Goal: Task Accomplishment & Management: Manage account settings

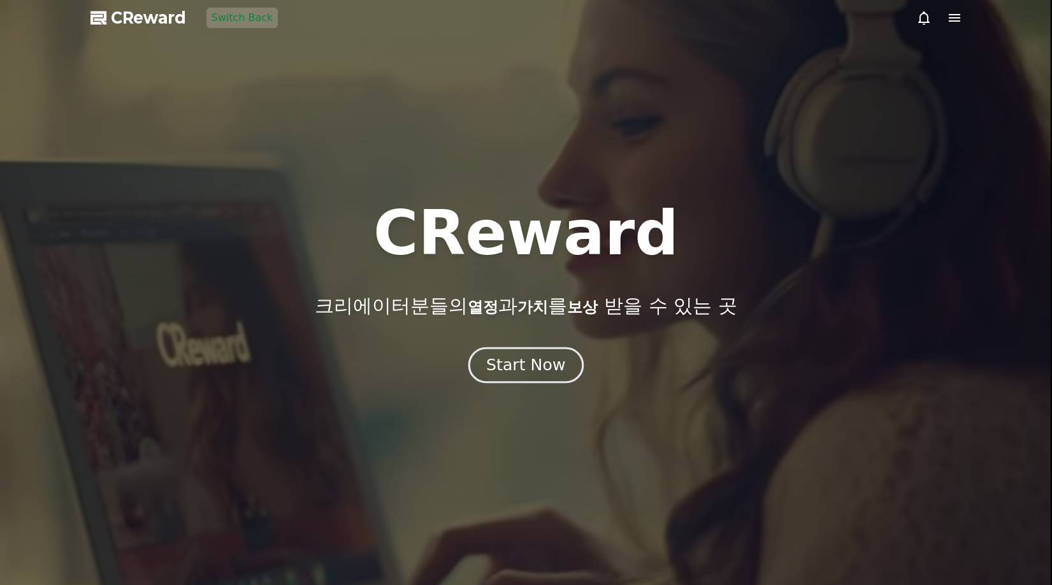
click at [539, 360] on div "Start Now" at bounding box center [525, 365] width 79 height 22
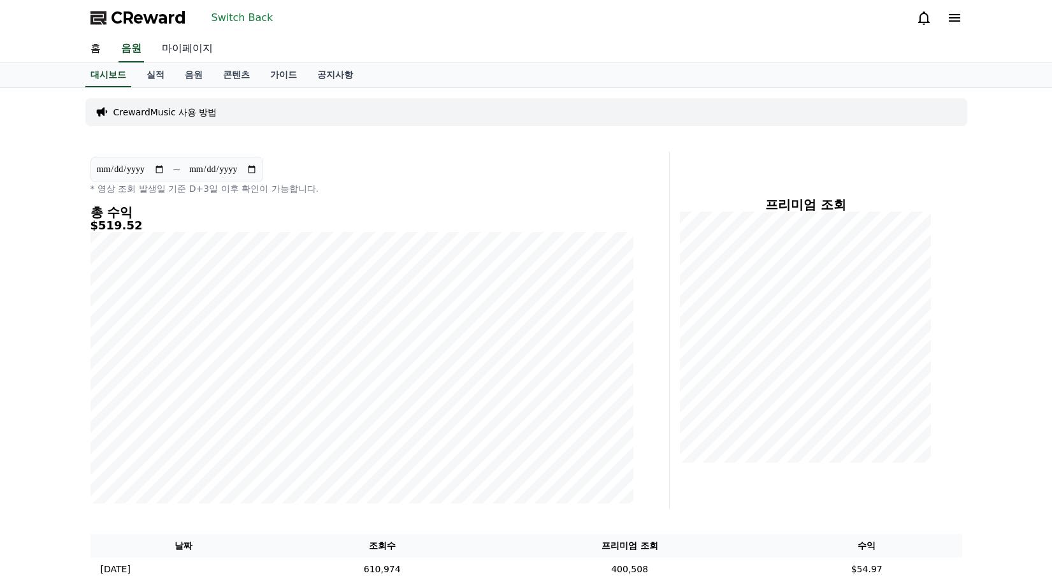
click at [195, 56] on link "마이페이지" at bounding box center [187, 49] width 71 height 27
select select "**********"
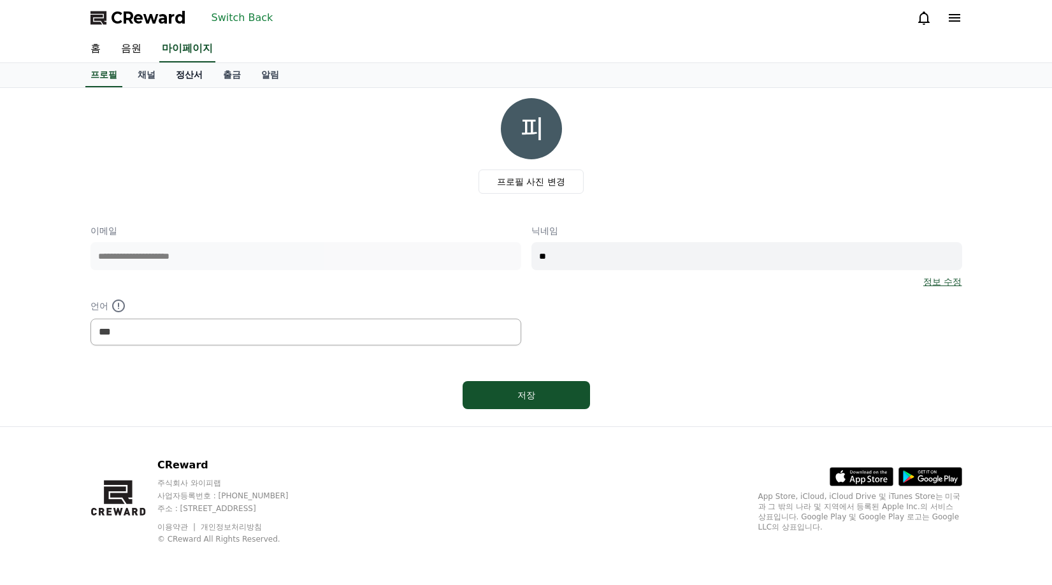
click at [208, 73] on link "정산서" at bounding box center [189, 75] width 47 height 24
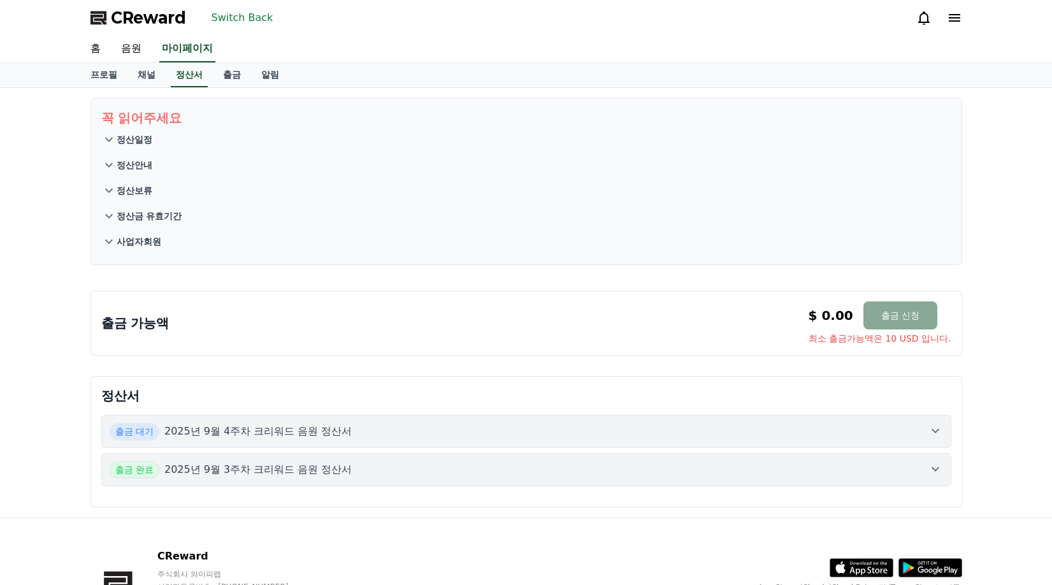
click at [440, 432] on div "출금 대기 2025년 9월 4주차 크리워드 음원 정산서" at bounding box center [527, 431] width 834 height 17
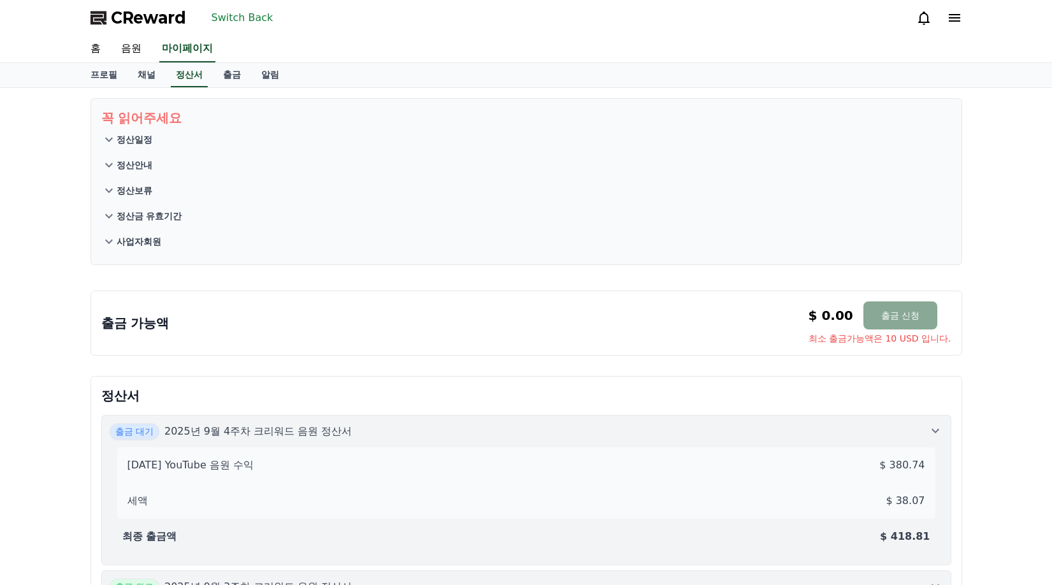
click at [436, 433] on div "출금 대기 2025년 9월 4주차 크리워드 음원 정산서" at bounding box center [527, 431] width 834 height 17
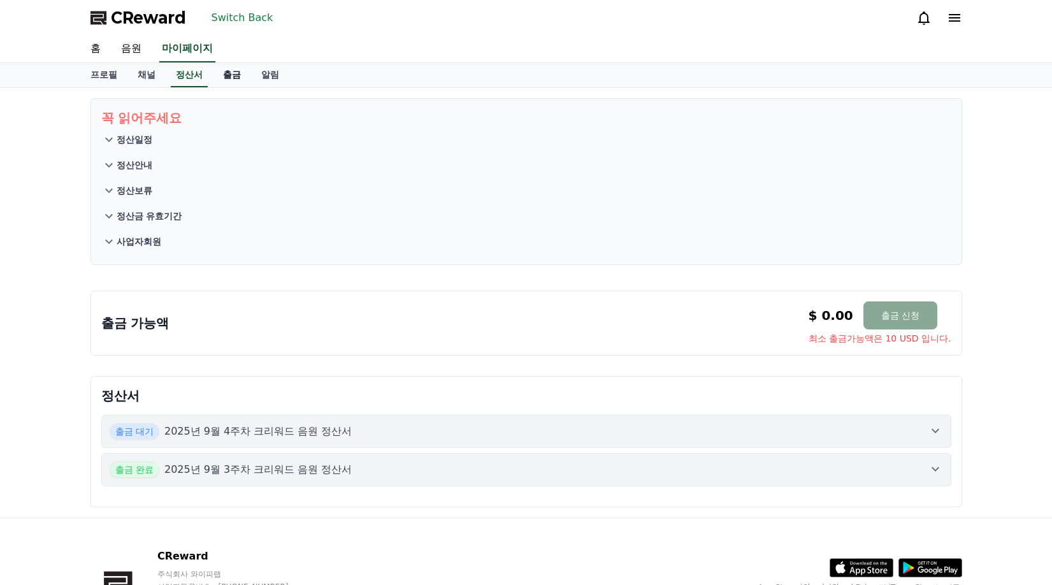
click at [226, 73] on link "출금" at bounding box center [232, 75] width 38 height 24
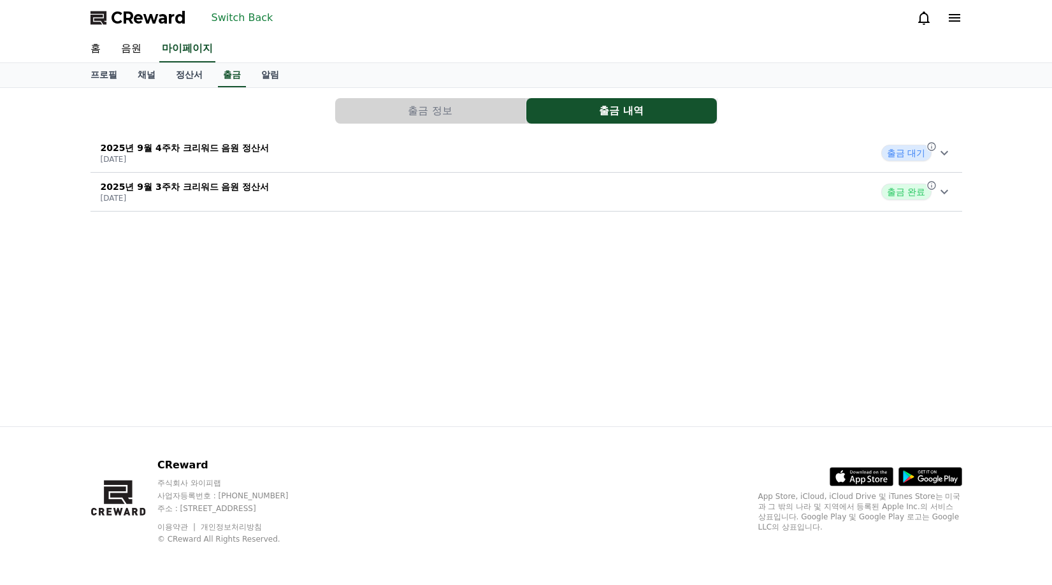
click at [440, 115] on button "출금 정보" at bounding box center [430, 110] width 191 height 25
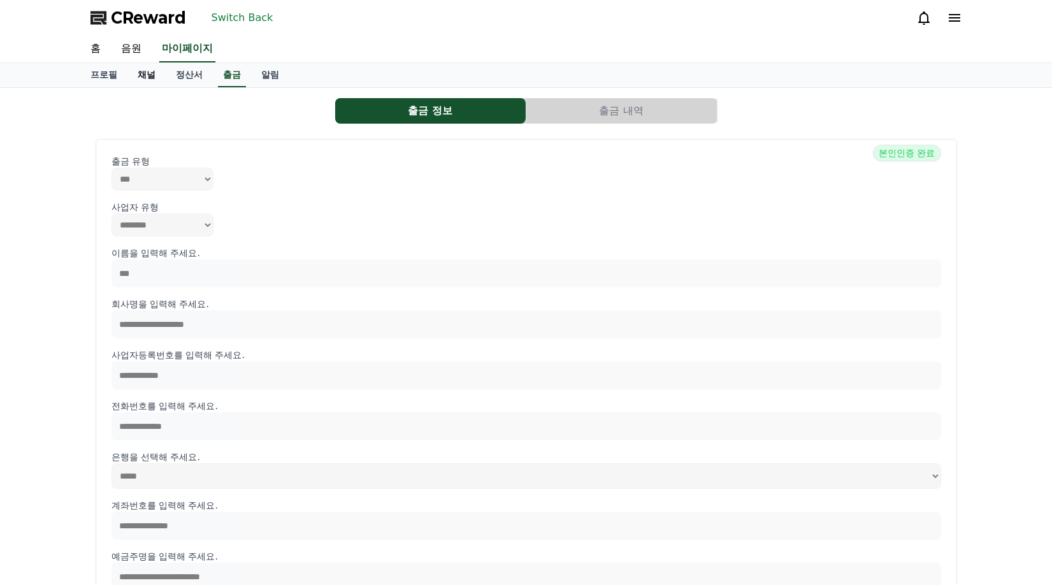
drag, startPoint x: 189, startPoint y: 81, endPoint x: 149, endPoint y: 83, distance: 39.6
click at [188, 81] on link "정산서" at bounding box center [189, 75] width 47 height 24
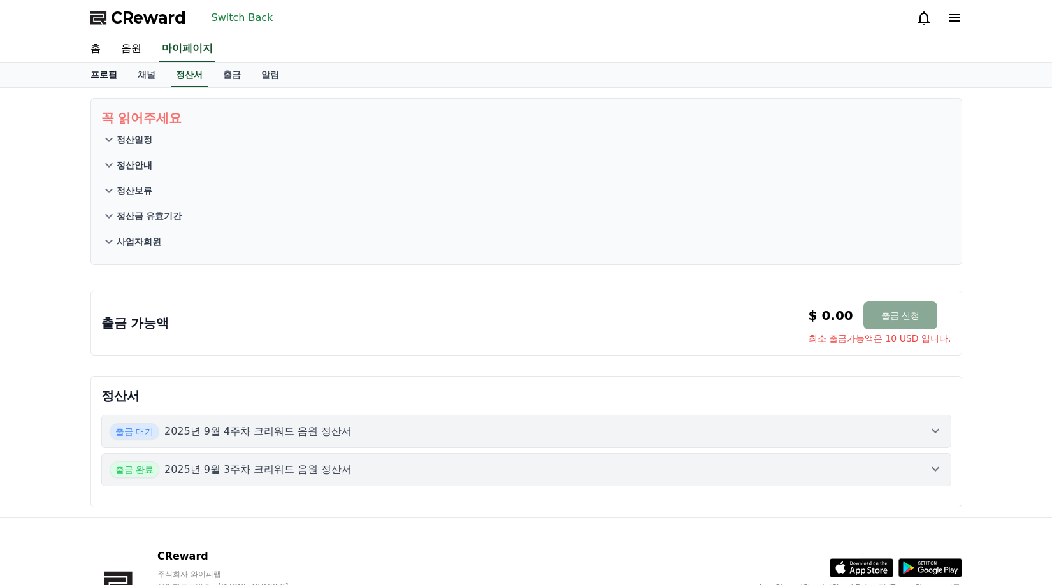
click at [96, 80] on link "프로필" at bounding box center [103, 75] width 47 height 24
select select "**********"
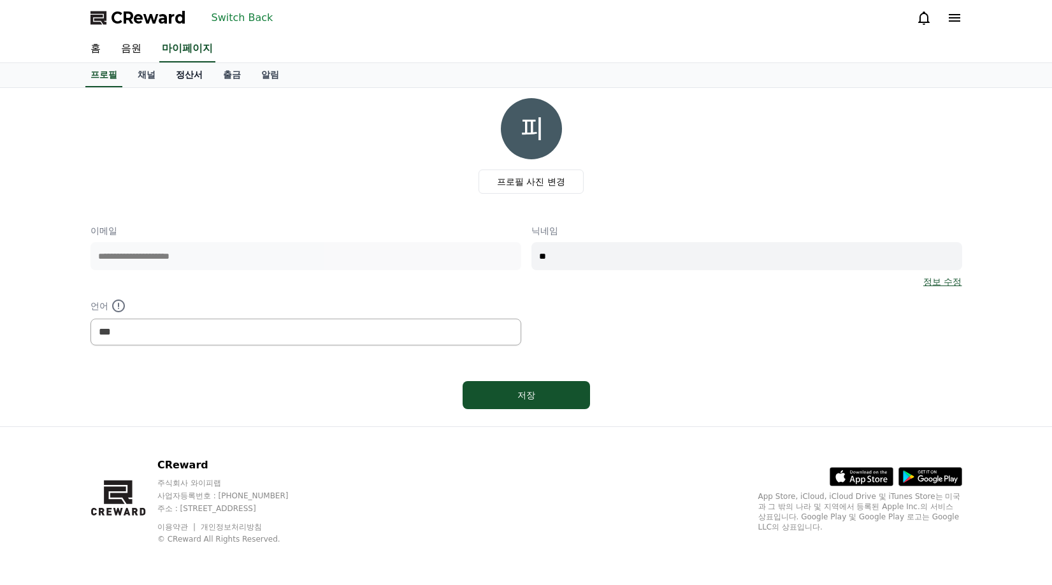
click at [186, 72] on link "정산서" at bounding box center [189, 75] width 47 height 24
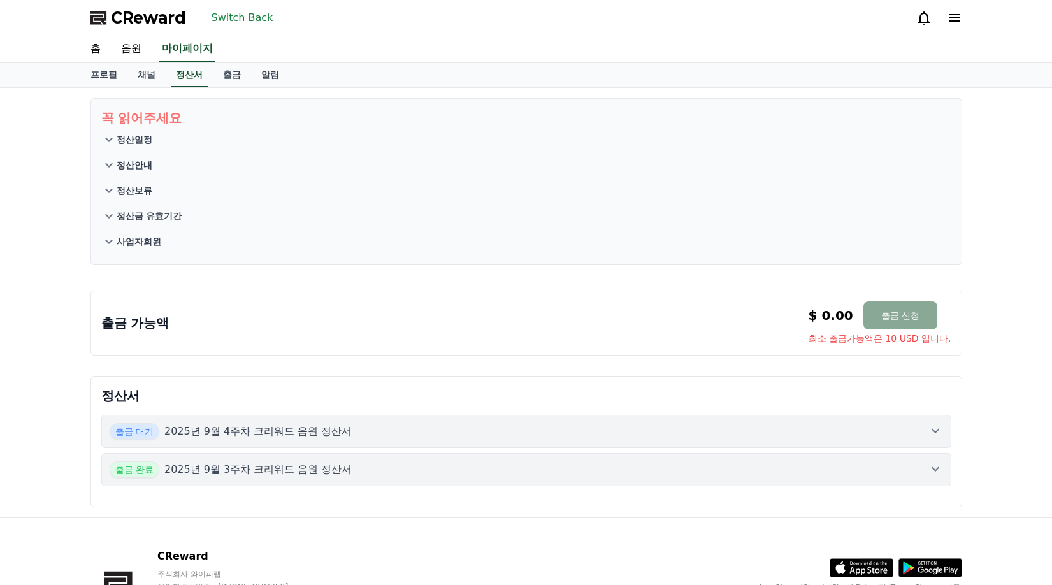
click at [398, 442] on button "출금 대기 2025년 9월 4주차 크리워드 음원 정산서" at bounding box center [526, 431] width 850 height 33
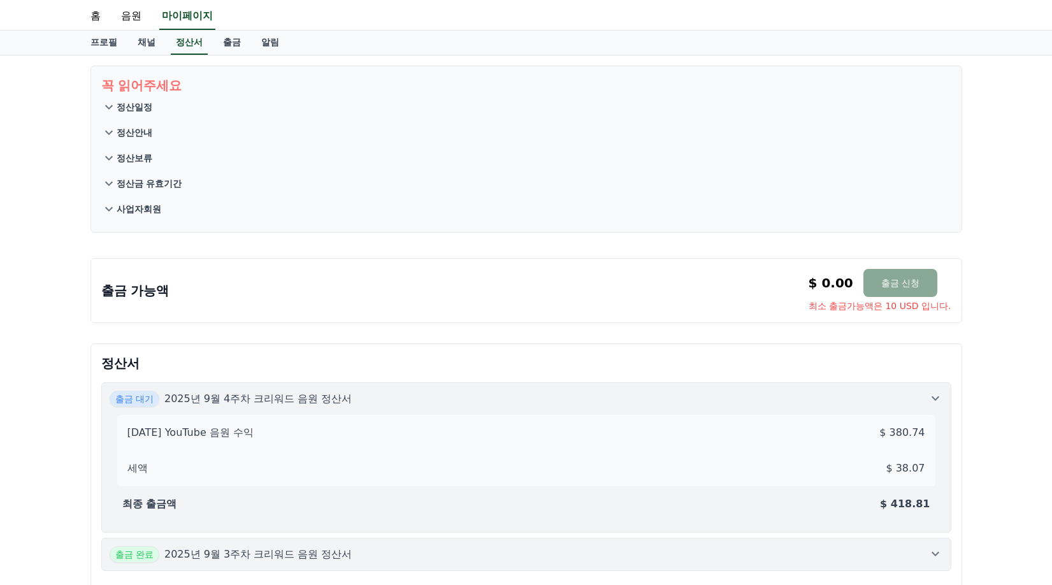
scroll to position [64, 0]
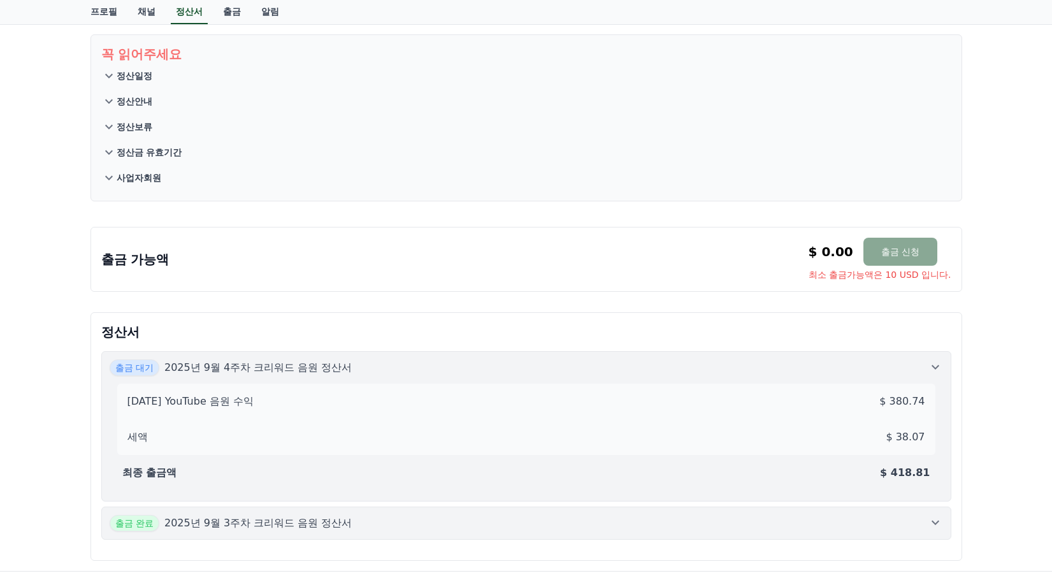
drag, startPoint x: 931, startPoint y: 403, endPoint x: 893, endPoint y: 404, distance: 37.6
click at [893, 404] on div "[DATE] YouTube 음원 수익 $ 380.74 세액 $ 38.07" at bounding box center [526, 419] width 818 height 71
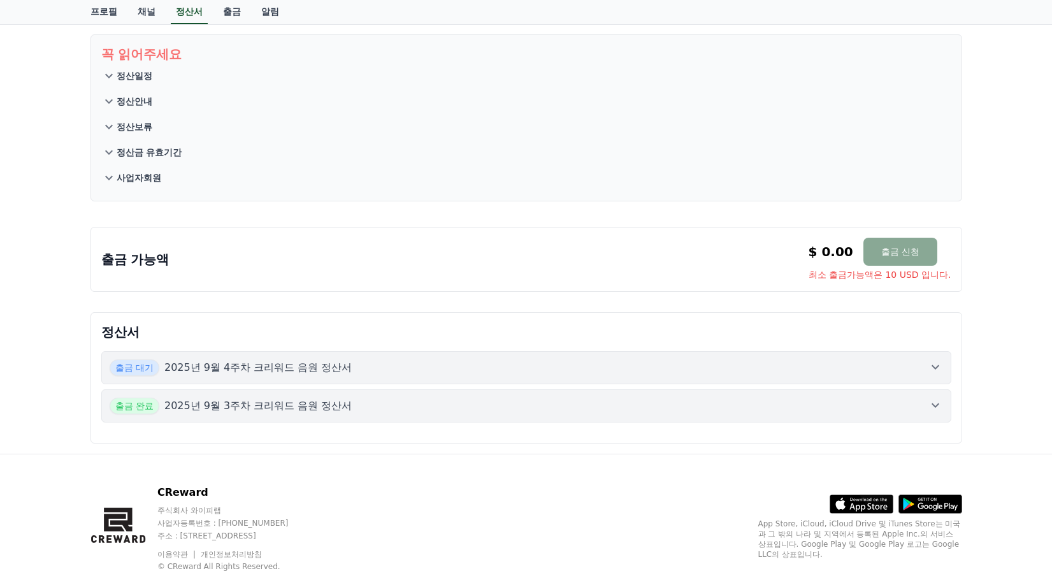
click at [815, 374] on div "출금 대기 2025년 9월 4주차 크리워드 음원 정산서" at bounding box center [527, 368] width 834 height 17
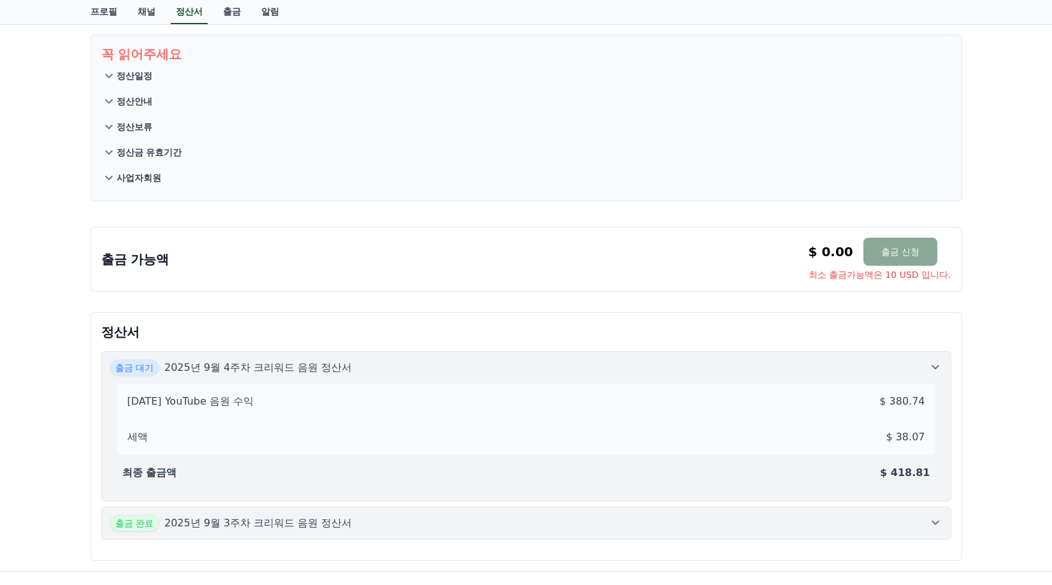
click at [289, 279] on div "출금 가능액 $ 0.00 출금 신청 최소 출금가능액은 10 USD 입니다. $ 0.00 출금 신청 최소 출금가능액은 10 USD 입니다." at bounding box center [526, 259] width 850 height 43
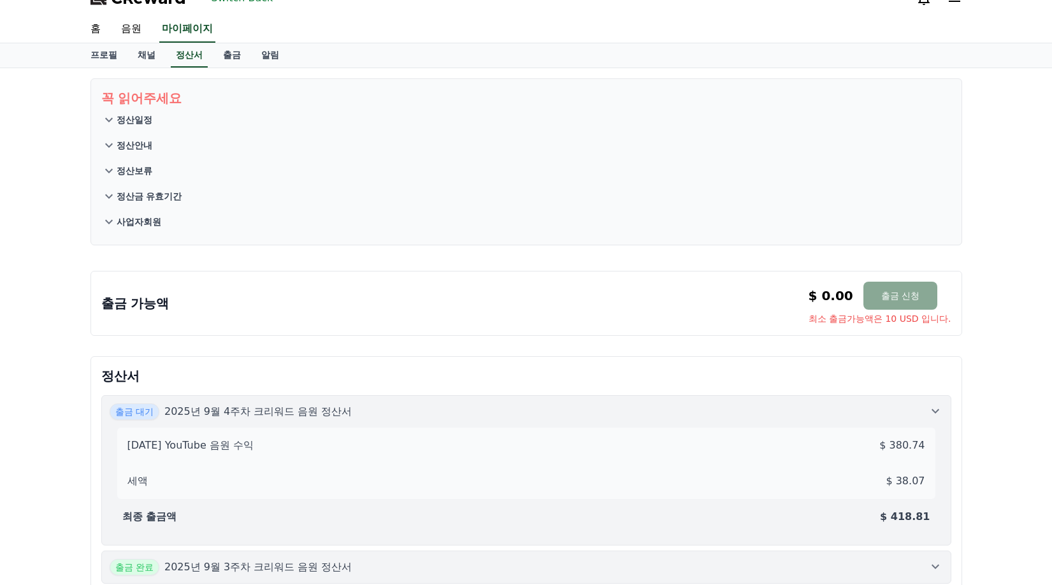
scroll to position [0, 0]
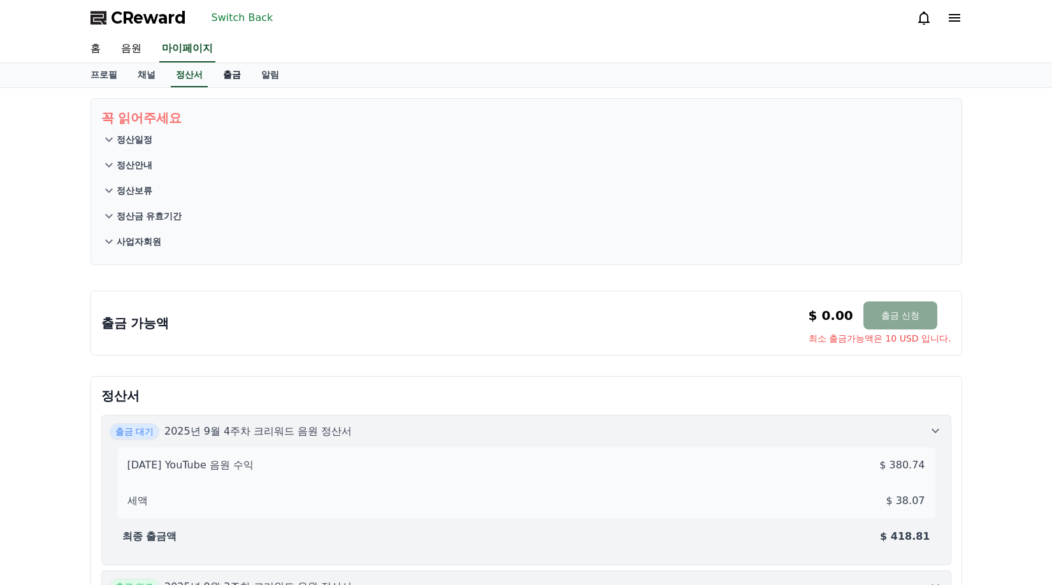
click at [234, 78] on link "출금" at bounding box center [232, 75] width 38 height 24
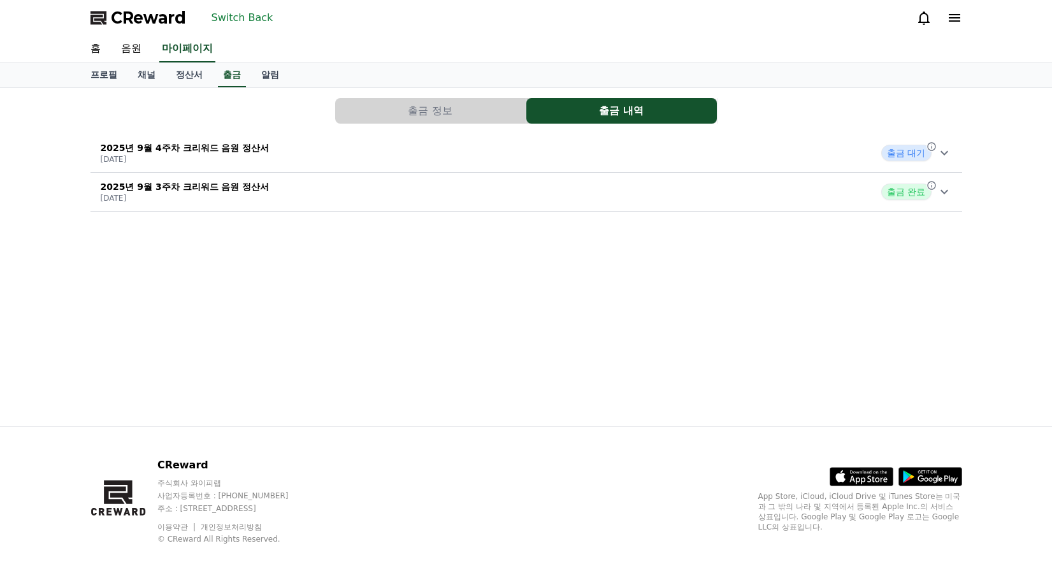
click at [405, 124] on div "출금 정보 출금 내역 2025년 9월 4주차 크리워드 음원 정산서 [DATE] 출금 대기 2025년 9월 3주차 크리워드 음원 정산서 [DAT…" at bounding box center [526, 155] width 882 height 124
click at [425, 152] on div "2025년 9월 4주차 크리워드 음원 정산서 [DATE] 출금 대기" at bounding box center [527, 152] width 872 height 33
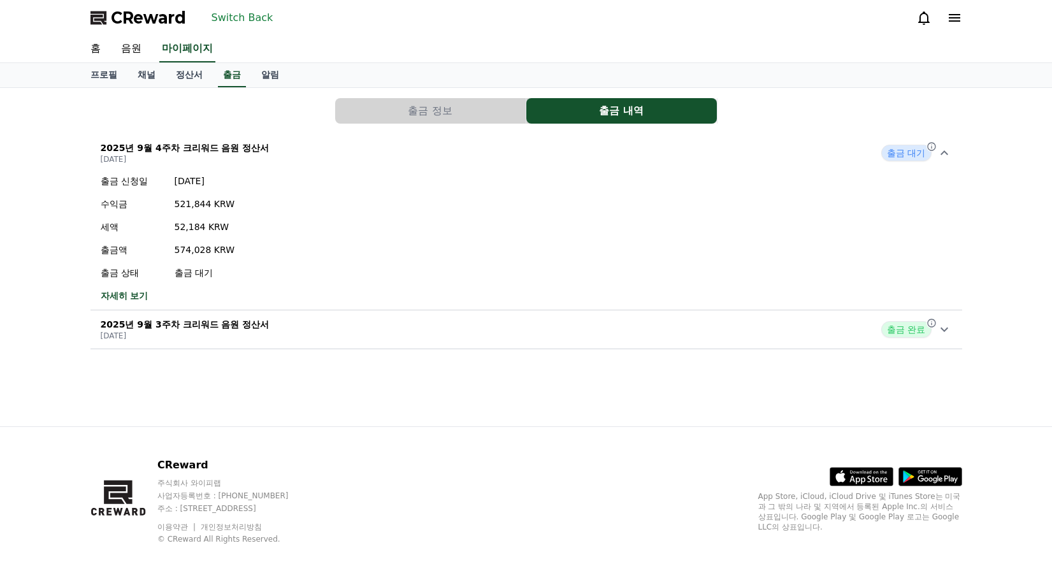
click at [233, 20] on button "Switch Back" at bounding box center [243, 18] width 72 height 20
